Goal: Task Accomplishment & Management: Manage account settings

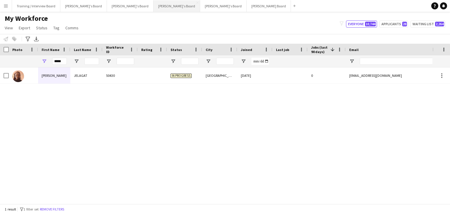
click at [154, 9] on button "[PERSON_NAME]'s Board Close" at bounding box center [177, 5] width 47 height 11
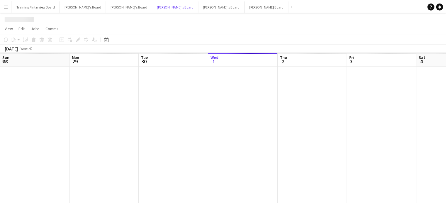
scroll to position [0, 140]
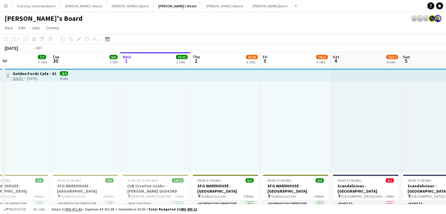
drag, startPoint x: 93, startPoint y: 60, endPoint x: 300, endPoint y: 56, distance: 207.0
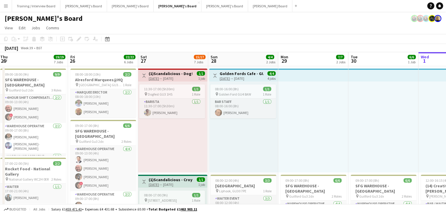
drag, startPoint x: 117, startPoint y: 57, endPoint x: 351, endPoint y: 58, distance: 233.4
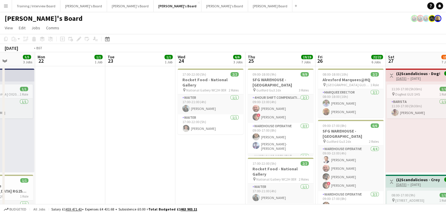
drag, startPoint x: 87, startPoint y: 59, endPoint x: 240, endPoint y: 52, distance: 152.9
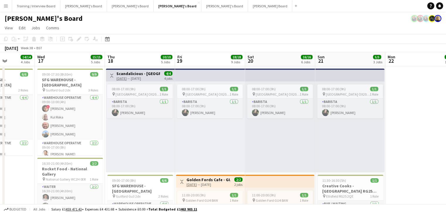
drag, startPoint x: 103, startPoint y: 55, endPoint x: 240, endPoint y: 52, distance: 136.9
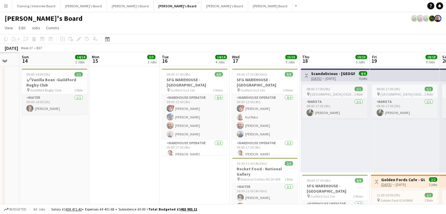
drag, startPoint x: 185, startPoint y: 59, endPoint x: 243, endPoint y: 58, distance: 57.8
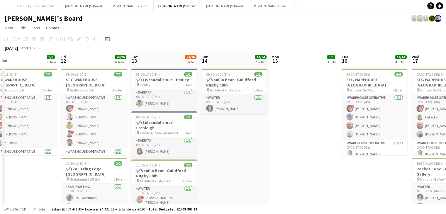
drag, startPoint x: 172, startPoint y: 63, endPoint x: 236, endPoint y: 63, distance: 63.3
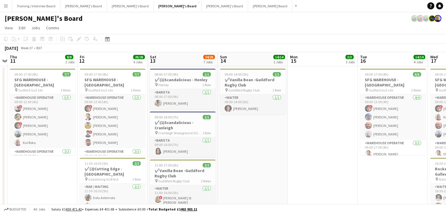
drag, startPoint x: 158, startPoint y: 60, endPoint x: 178, endPoint y: 59, distance: 19.4
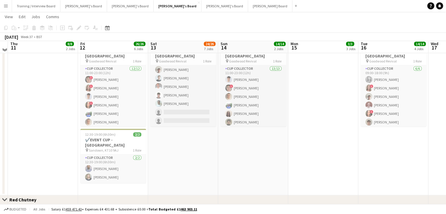
scroll to position [528, 0]
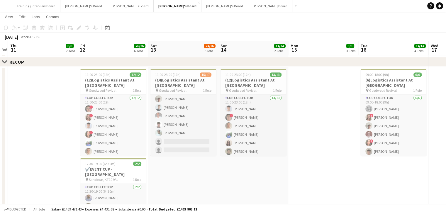
click at [7, 6] on app-icon "Menu" at bounding box center [6, 6] width 5 height 5
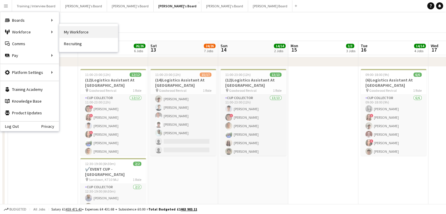
click at [89, 33] on link "My Workforce" at bounding box center [88, 32] width 59 height 12
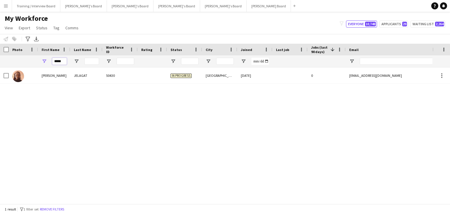
drag, startPoint x: 62, startPoint y: 62, endPoint x: 38, endPoint y: 61, distance: 24.7
click at [38, 61] on div "*****" at bounding box center [318, 61] width 636 height 12
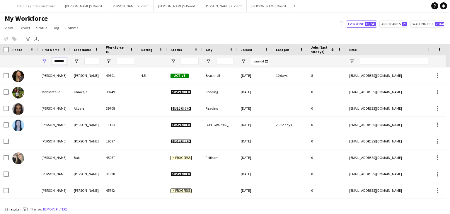
type input "*******"
click at [97, 62] on input "Last Name Filter Input" at bounding box center [91, 61] width 15 height 7
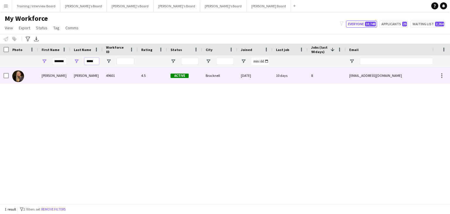
type input "*****"
click at [95, 81] on div "[PERSON_NAME]" at bounding box center [86, 75] width 32 height 16
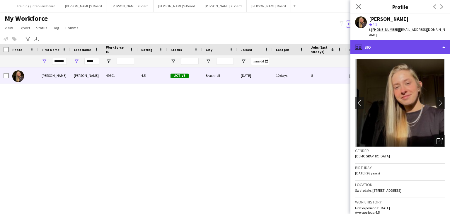
click at [400, 46] on div "profile Bio" at bounding box center [401, 47] width 100 height 14
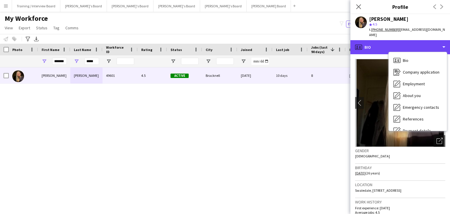
scroll to position [79, 0]
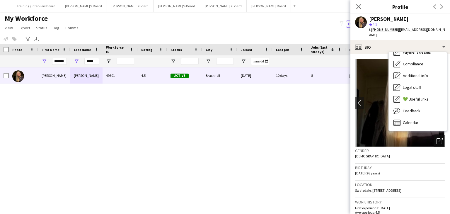
click at [435, 123] on div "Bio Bio Company application Company application Employment Employment About you…" at bounding box center [418, 91] width 58 height 79
click at [429, 109] on div "Feedback Feedback" at bounding box center [418, 111] width 58 height 12
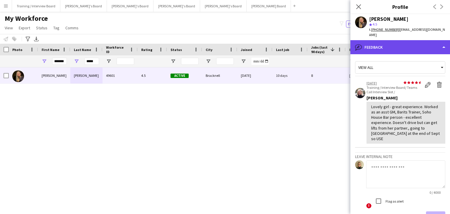
click at [416, 46] on div "bubble-pencil Feedback" at bounding box center [401, 47] width 100 height 14
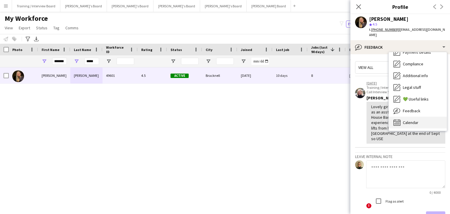
click at [420, 117] on div "Calendar Calendar" at bounding box center [418, 123] width 58 height 12
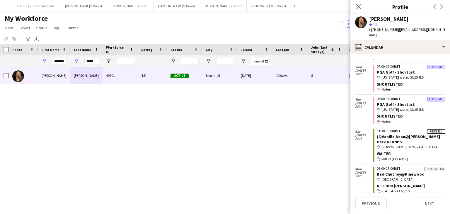
scroll to position [276, 0]
